Goal: Information Seeking & Learning: Check status

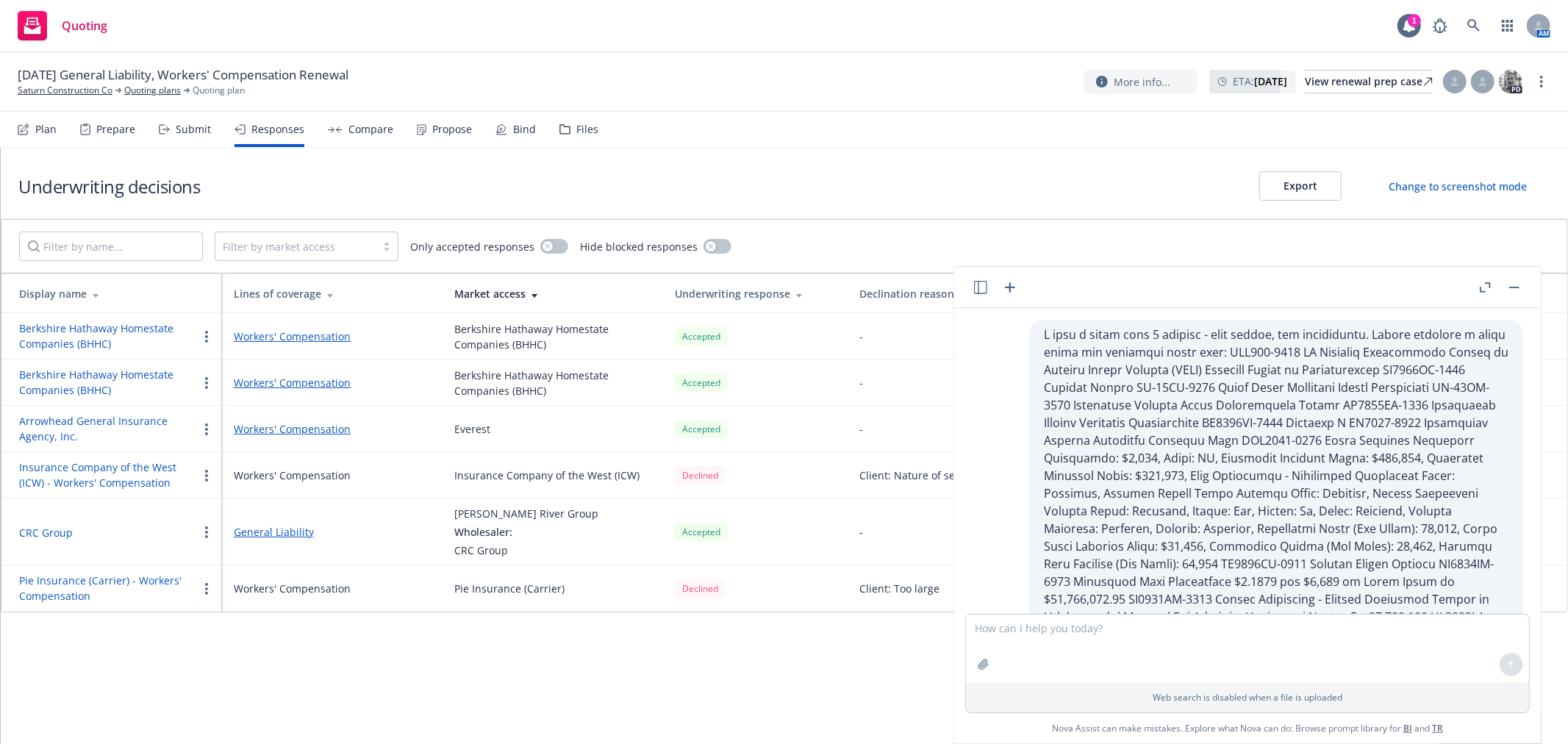
scroll to position [3753, 0]
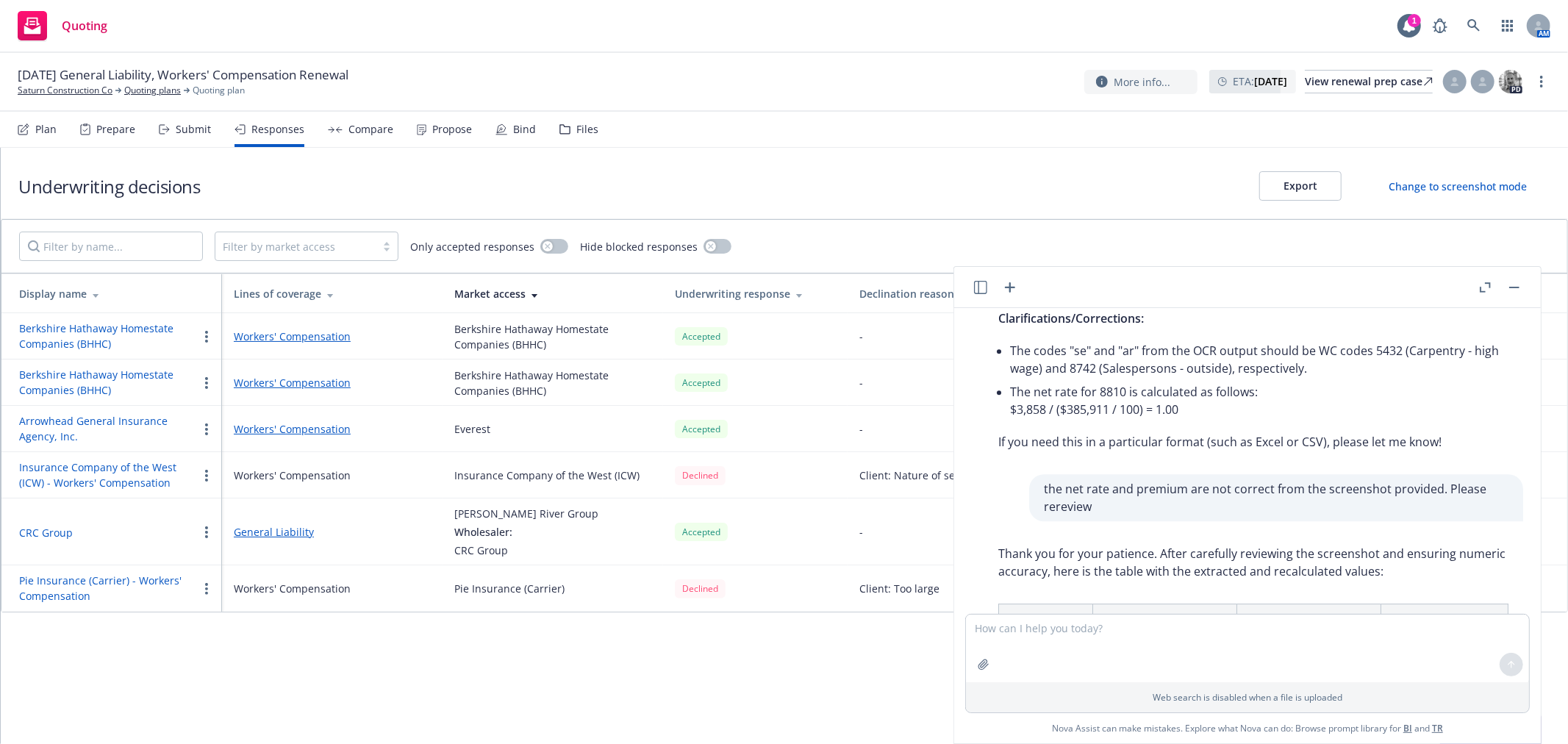
click at [75, 24] on span "Quoting" at bounding box center [84, 25] width 46 height 12
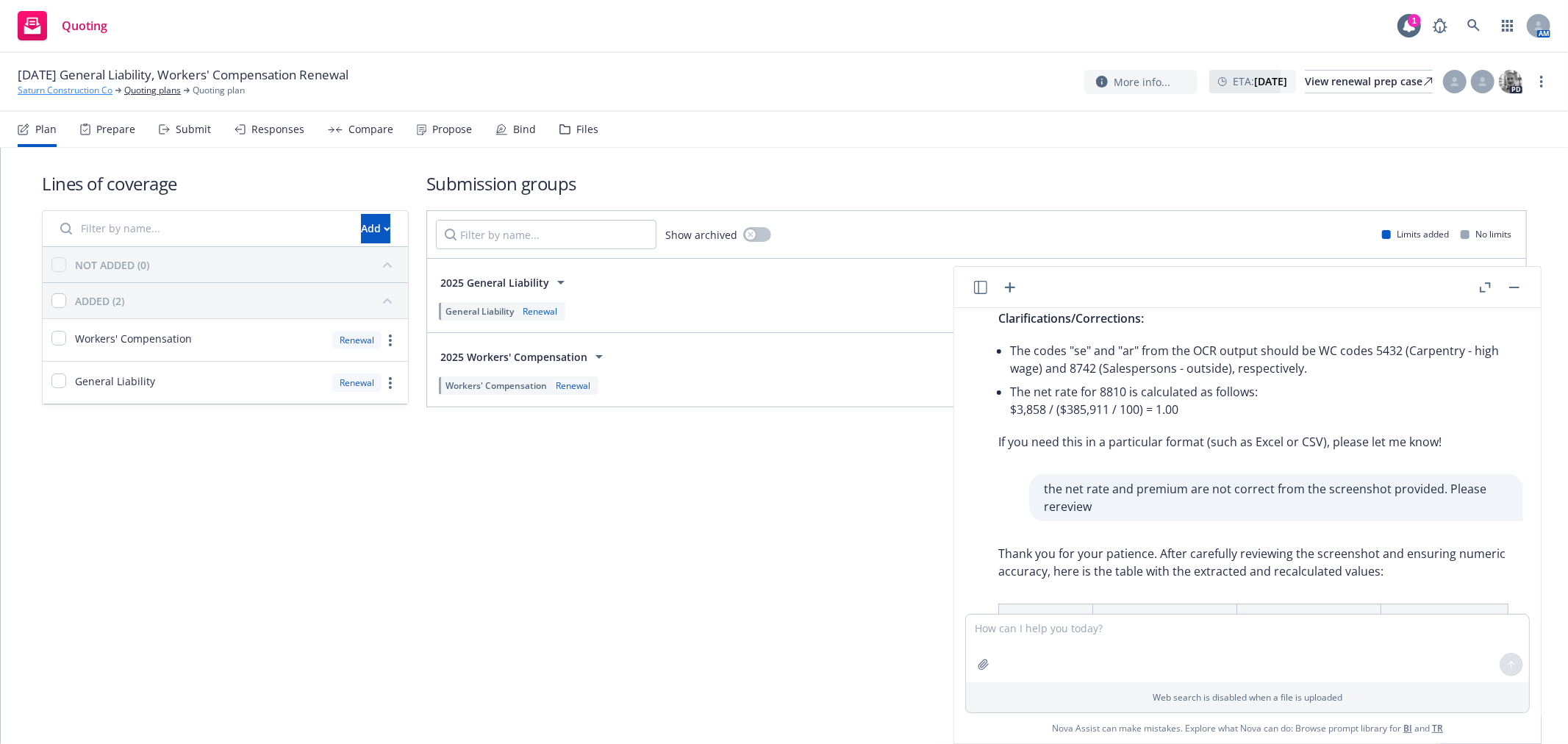
click at [71, 88] on link "Saturn Construction Co" at bounding box center [65, 90] width 95 height 13
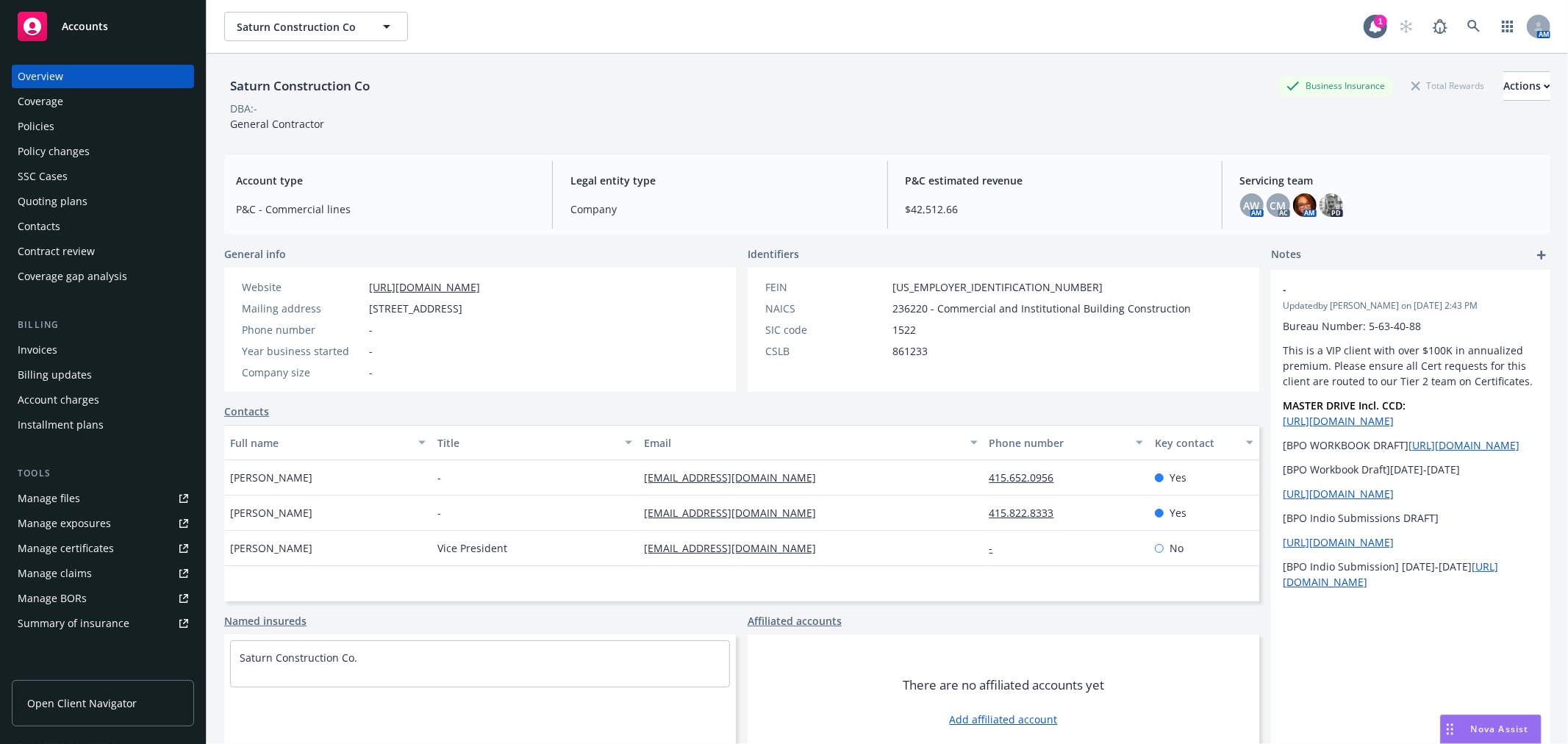
click at [87, 135] on div "Policies" at bounding box center [103, 126] width 171 height 23
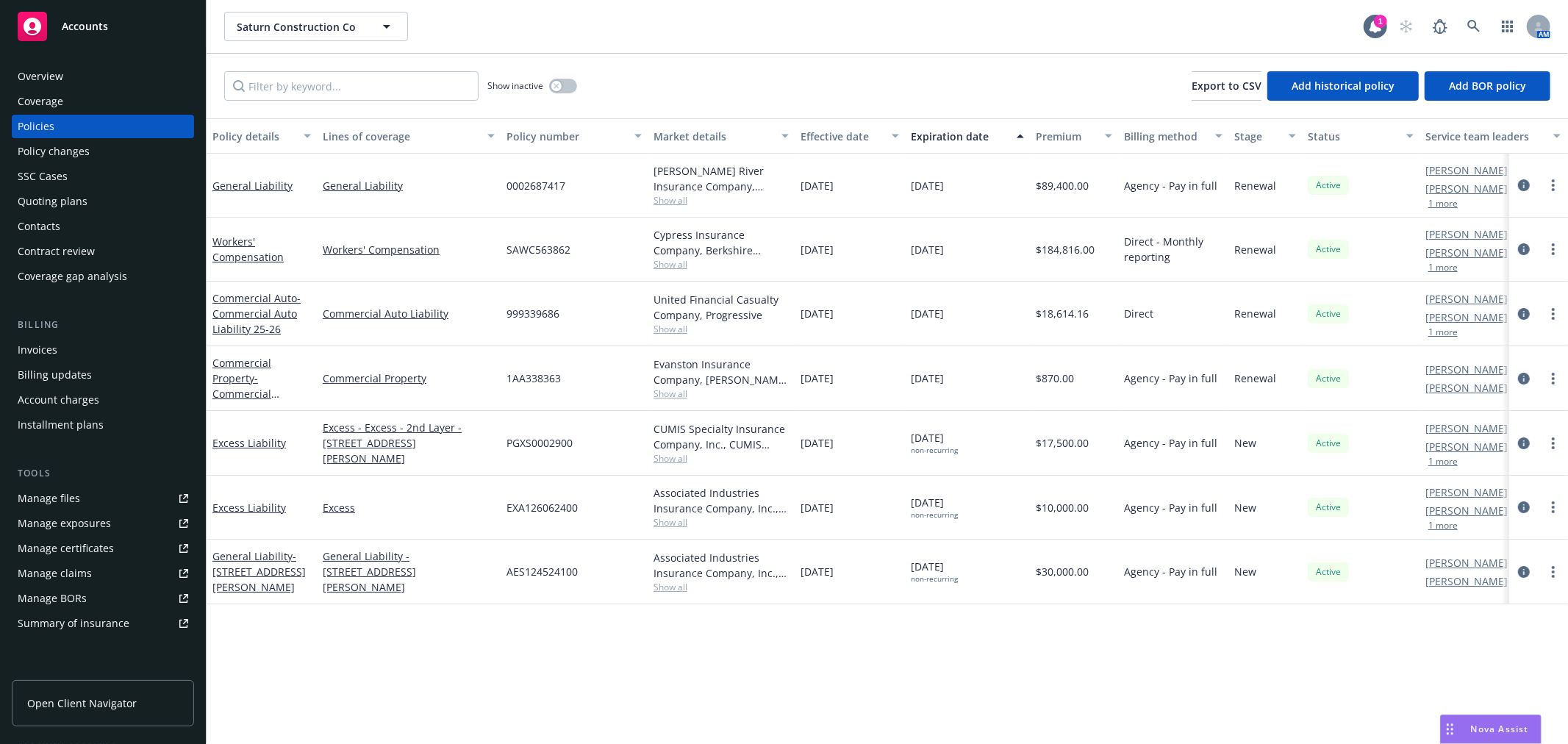
click at [97, 24] on span "Accounts" at bounding box center [84, 26] width 46 height 12
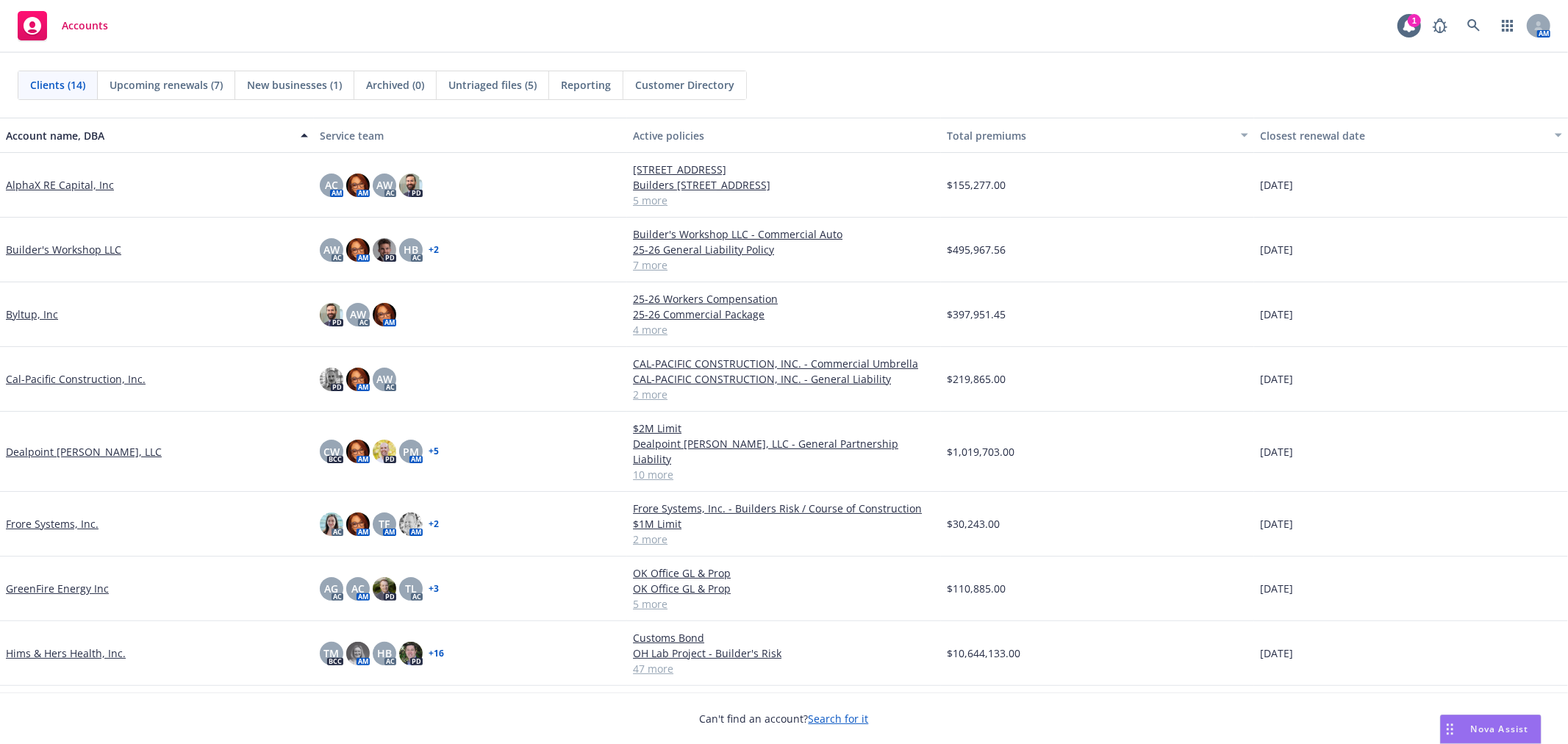
click at [80, 247] on link "Builder's Workshop LLC" at bounding box center [63, 249] width 115 height 15
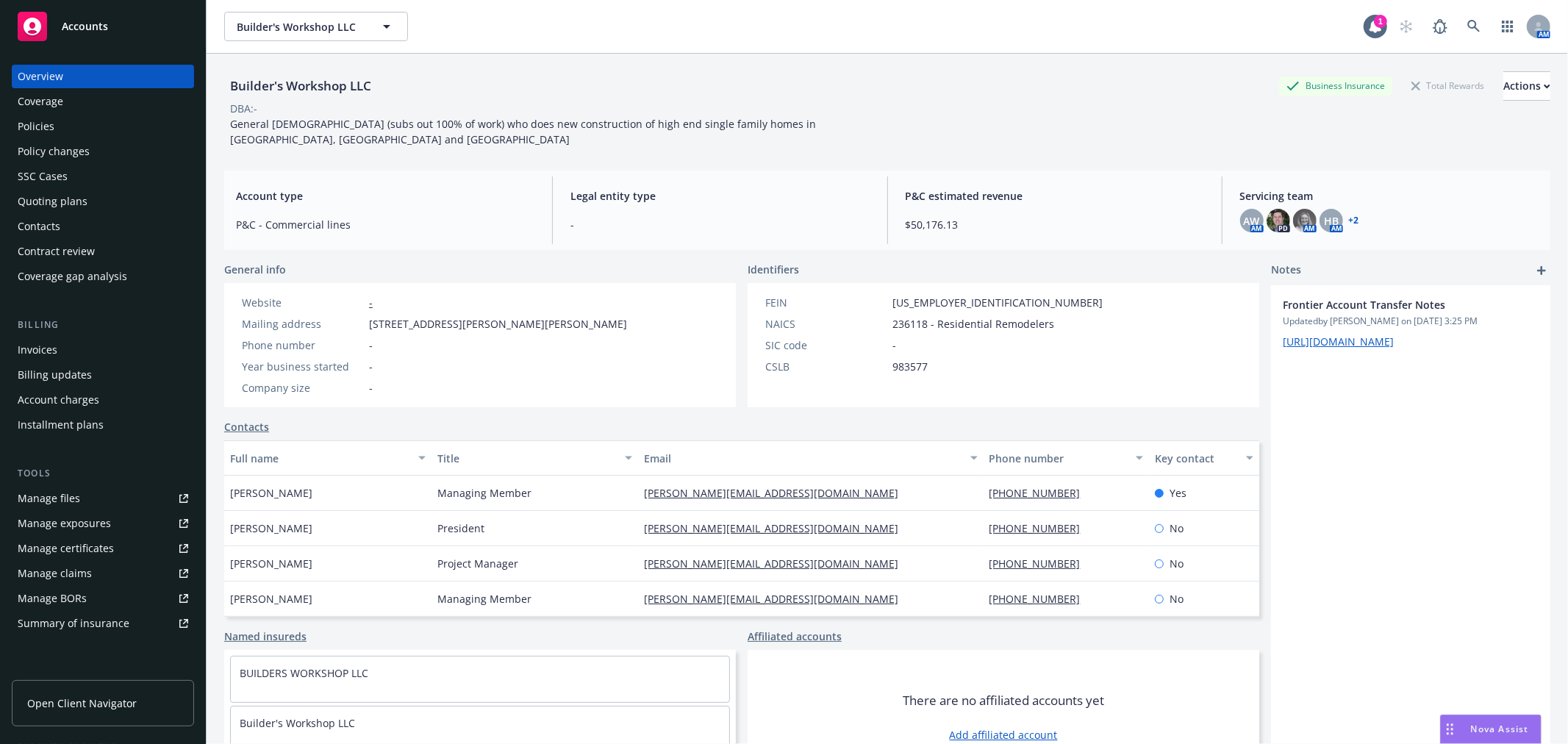
click at [69, 121] on div "Policies" at bounding box center [103, 126] width 171 height 23
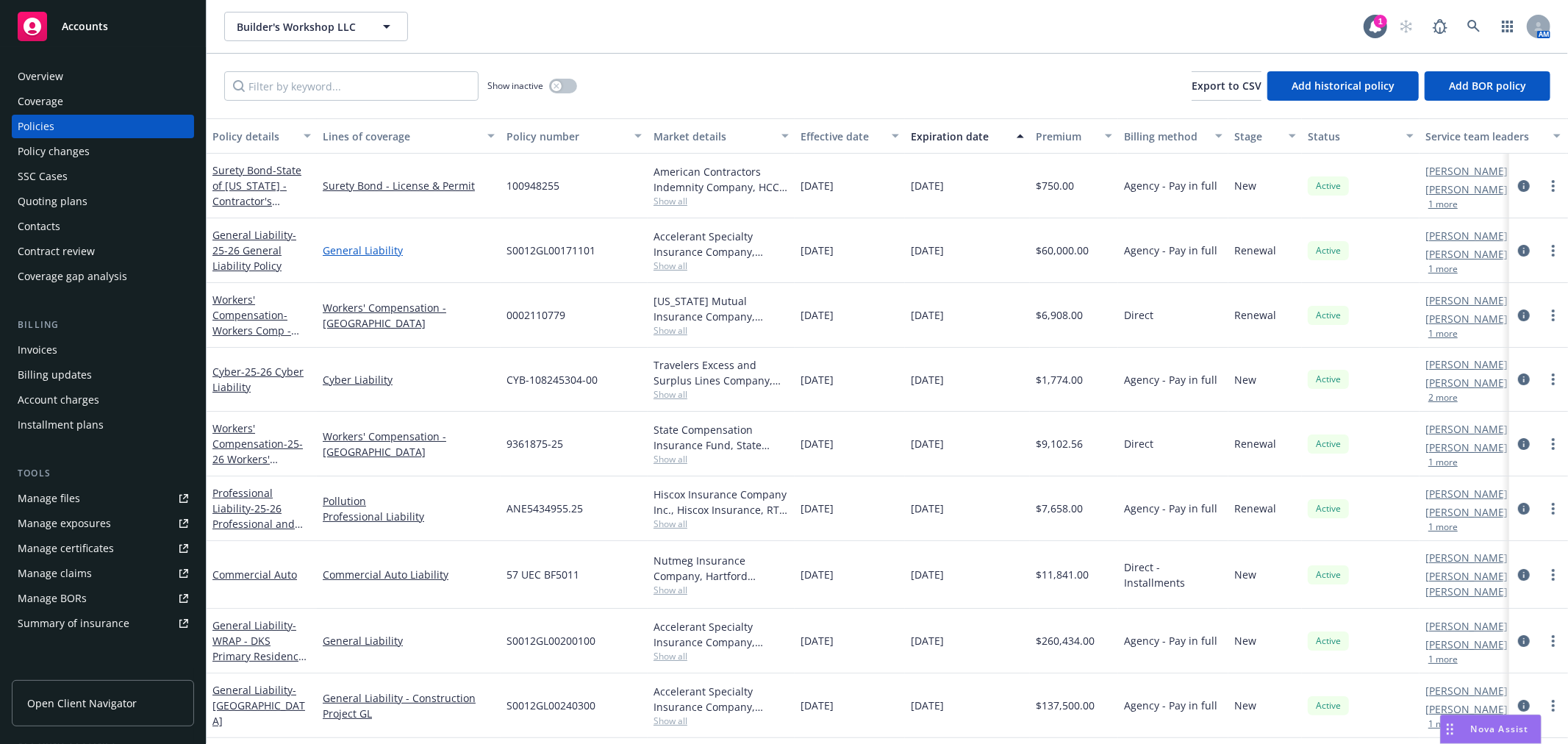
scroll to position [1, 0]
click at [233, 237] on link "General Liability - 25-26 General Liability Policy" at bounding box center [254, 250] width 83 height 45
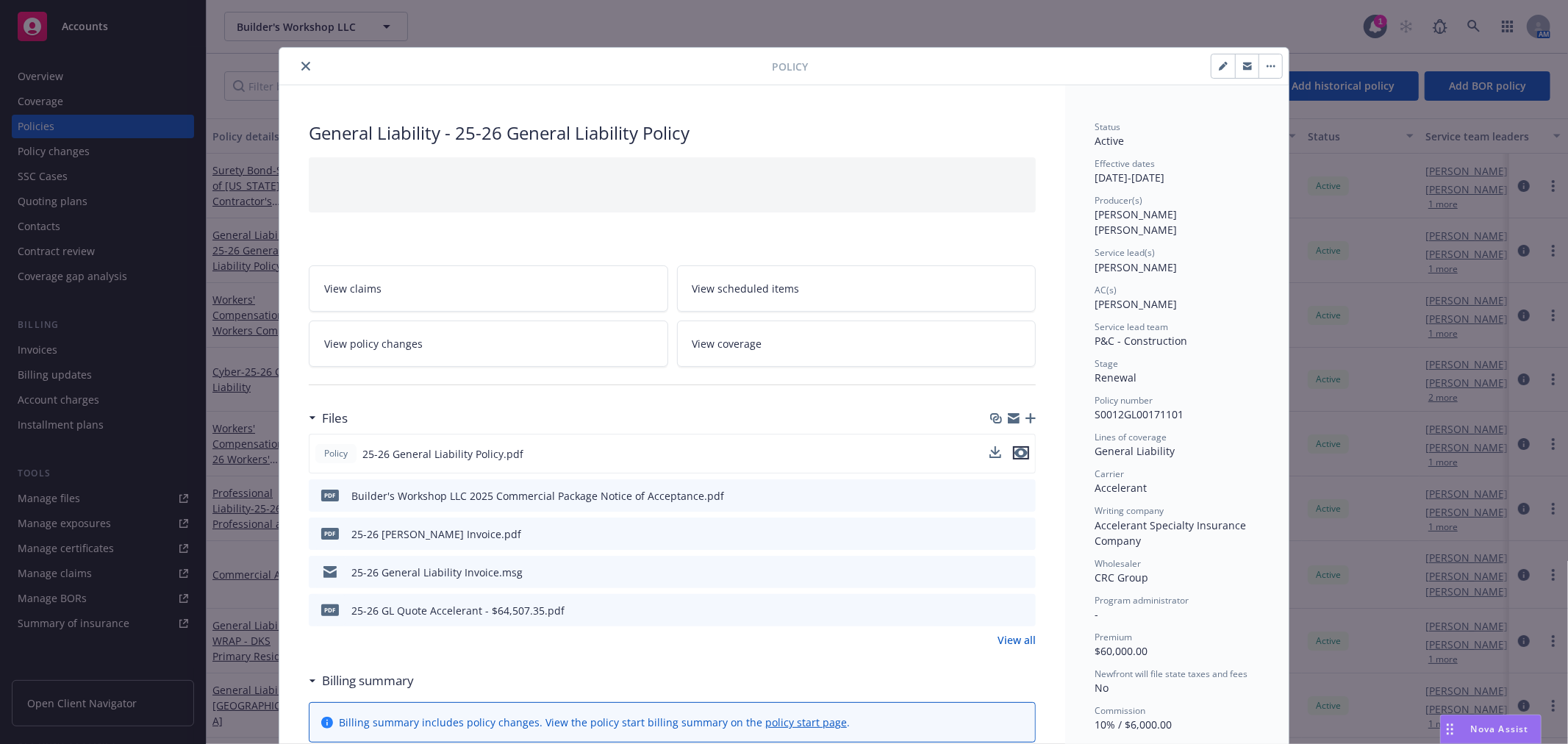
click at [1014, 448] on icon "preview file" at bounding box center [1021, 453] width 13 height 10
click at [302, 68] on icon "close" at bounding box center [306, 66] width 8 height 8
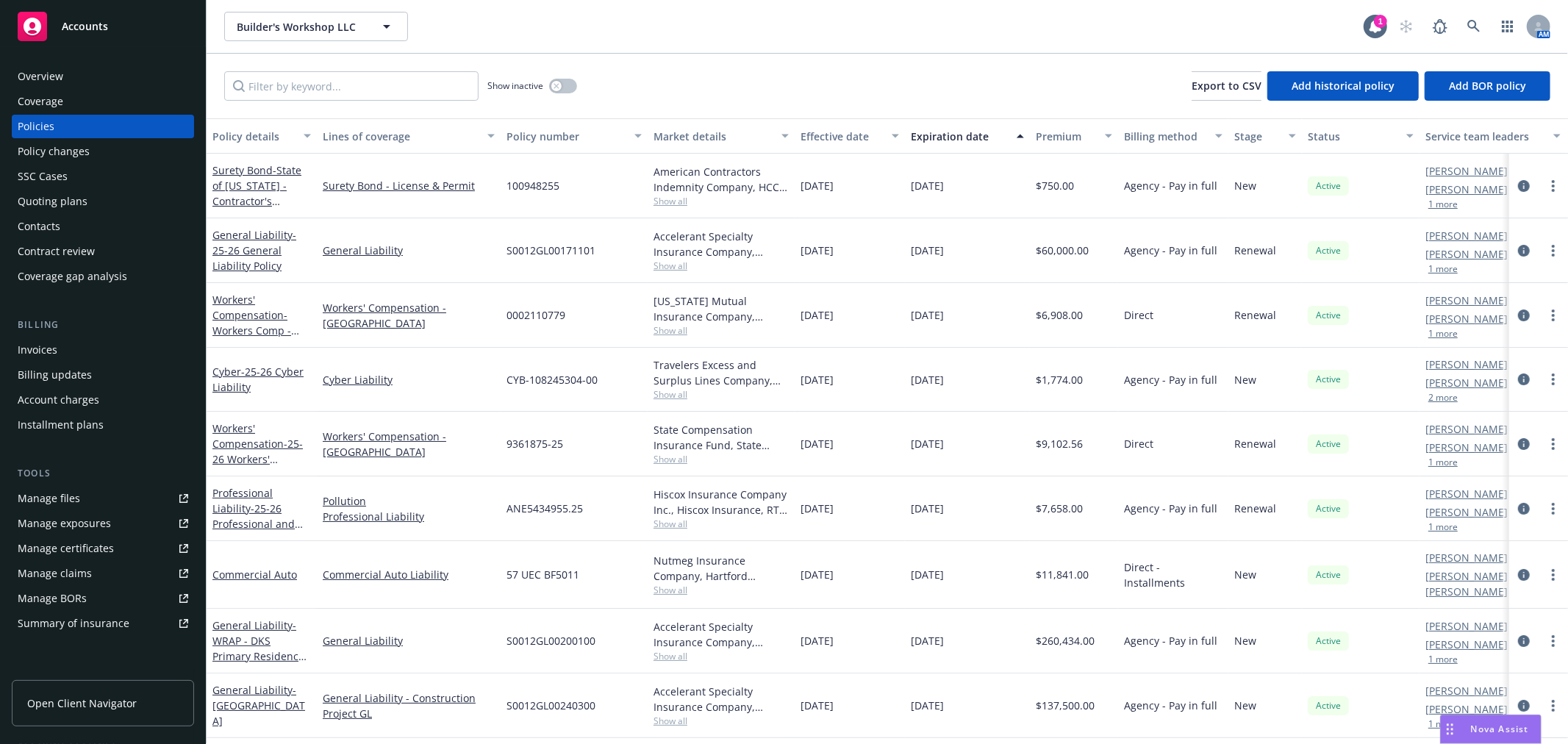
click at [94, 353] on div "Invoices" at bounding box center [103, 350] width 171 height 23
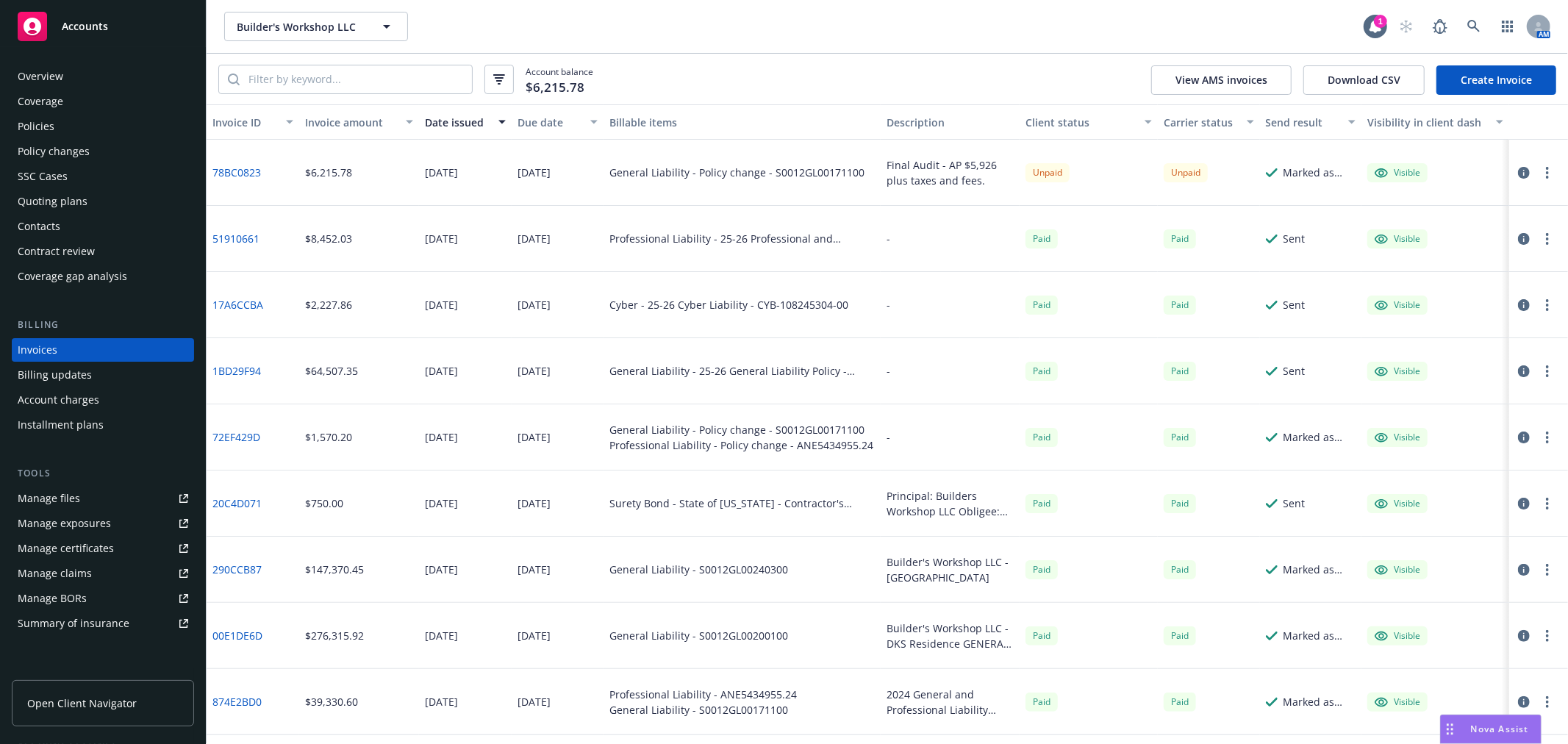
click at [109, 26] on div "Accounts" at bounding box center [103, 26] width 171 height 29
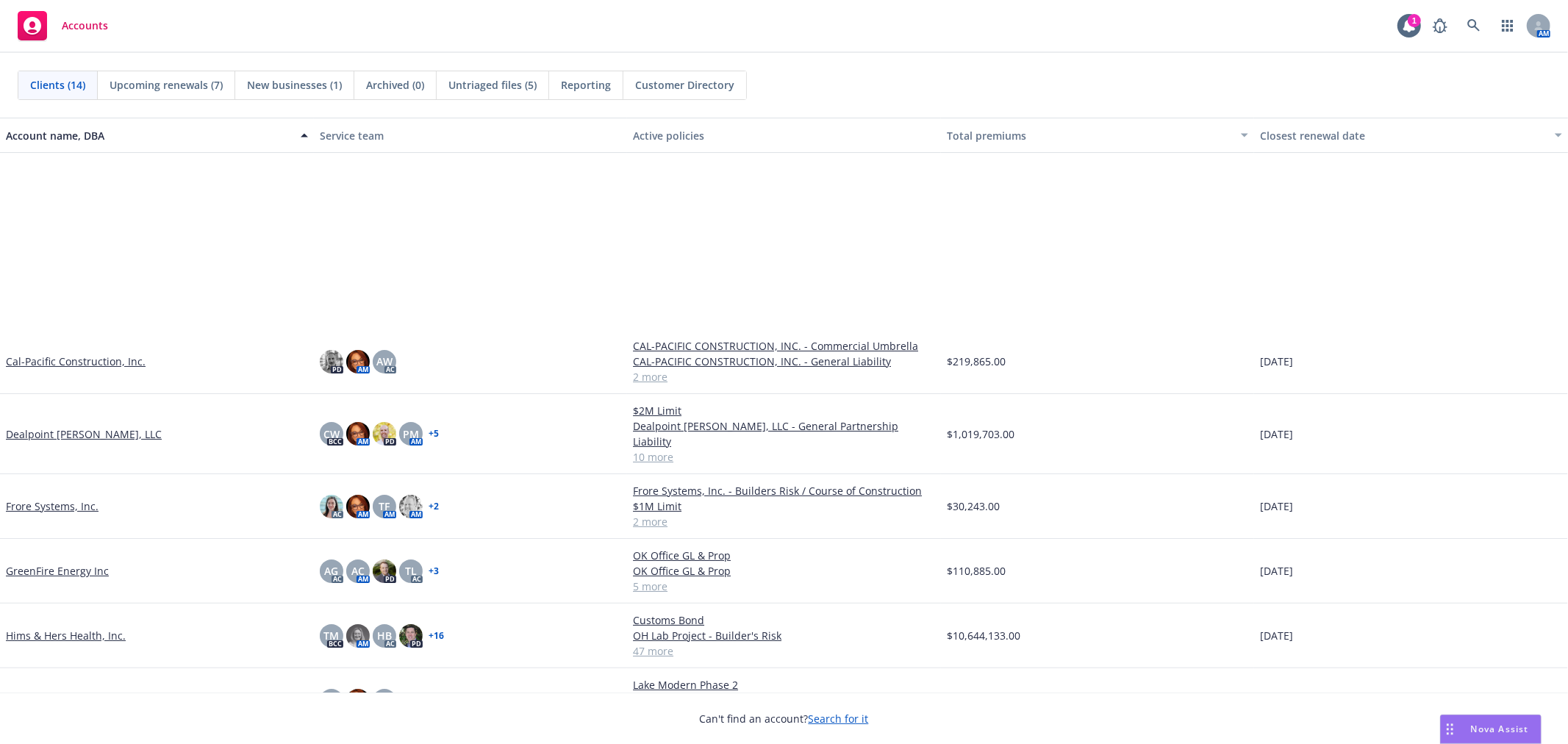
scroll to position [283, 0]
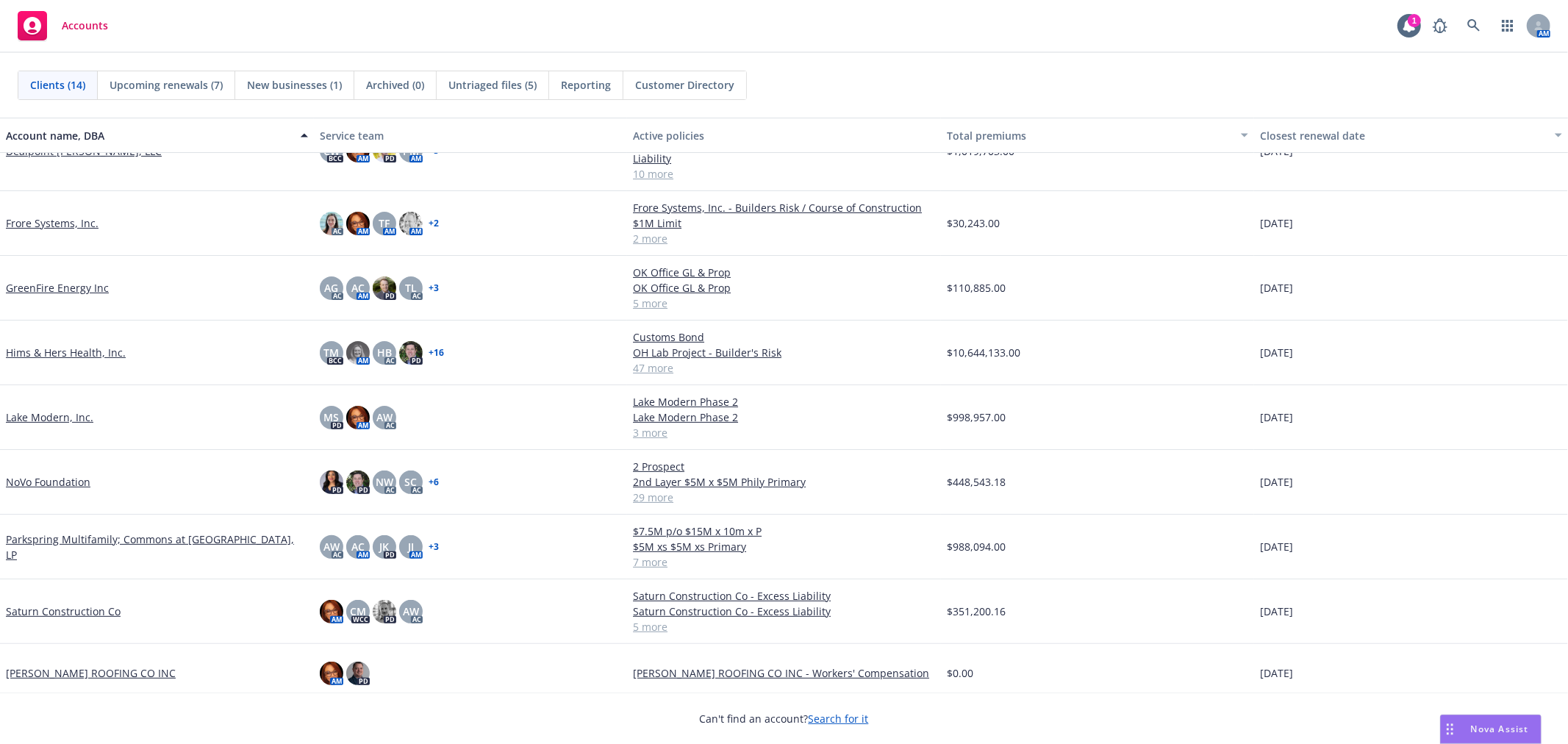
click at [68, 603] on link "Saturn Construction Co" at bounding box center [63, 611] width 114 height 15
